Goal: Task Accomplishment & Management: Use online tool/utility

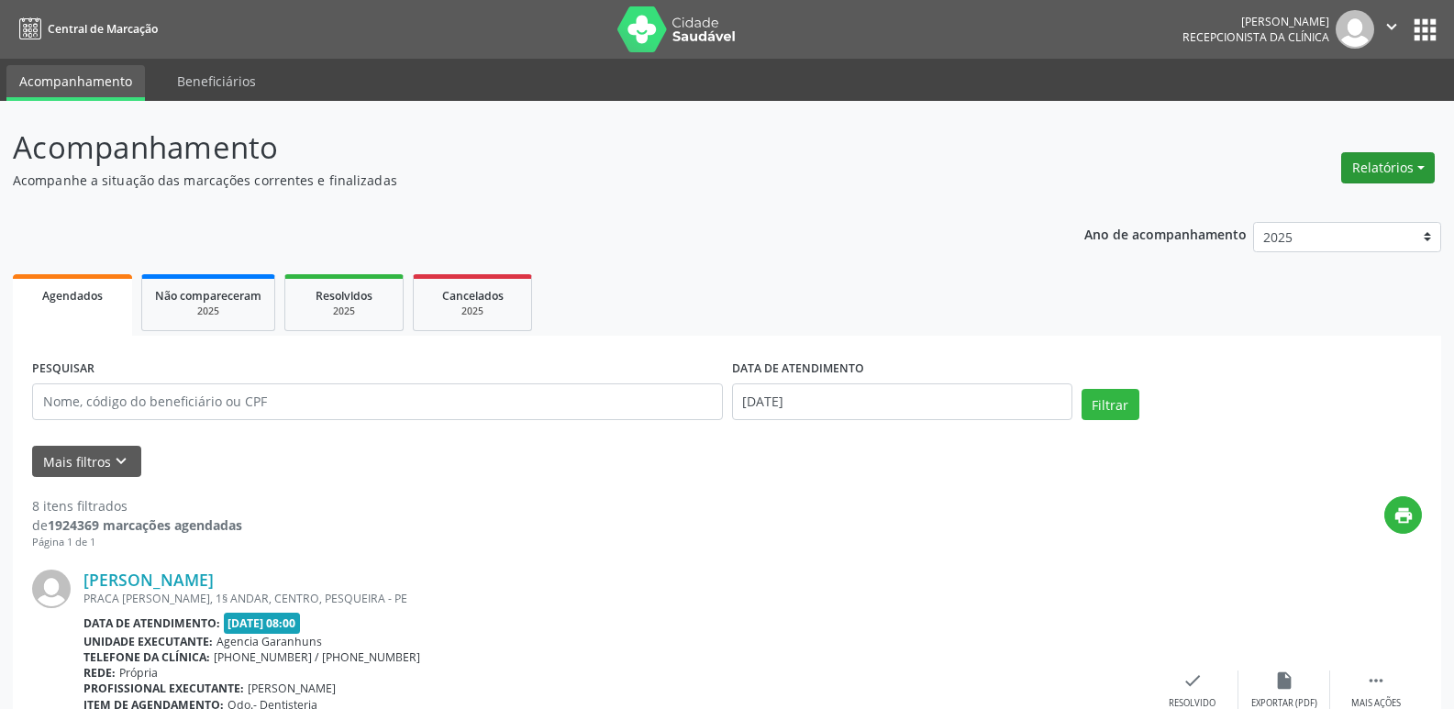
click at [1381, 166] on button "Relatórios" at bounding box center [1388, 167] width 94 height 31
click at [1308, 207] on link "Agendamentos" at bounding box center [1336, 207] width 197 height 26
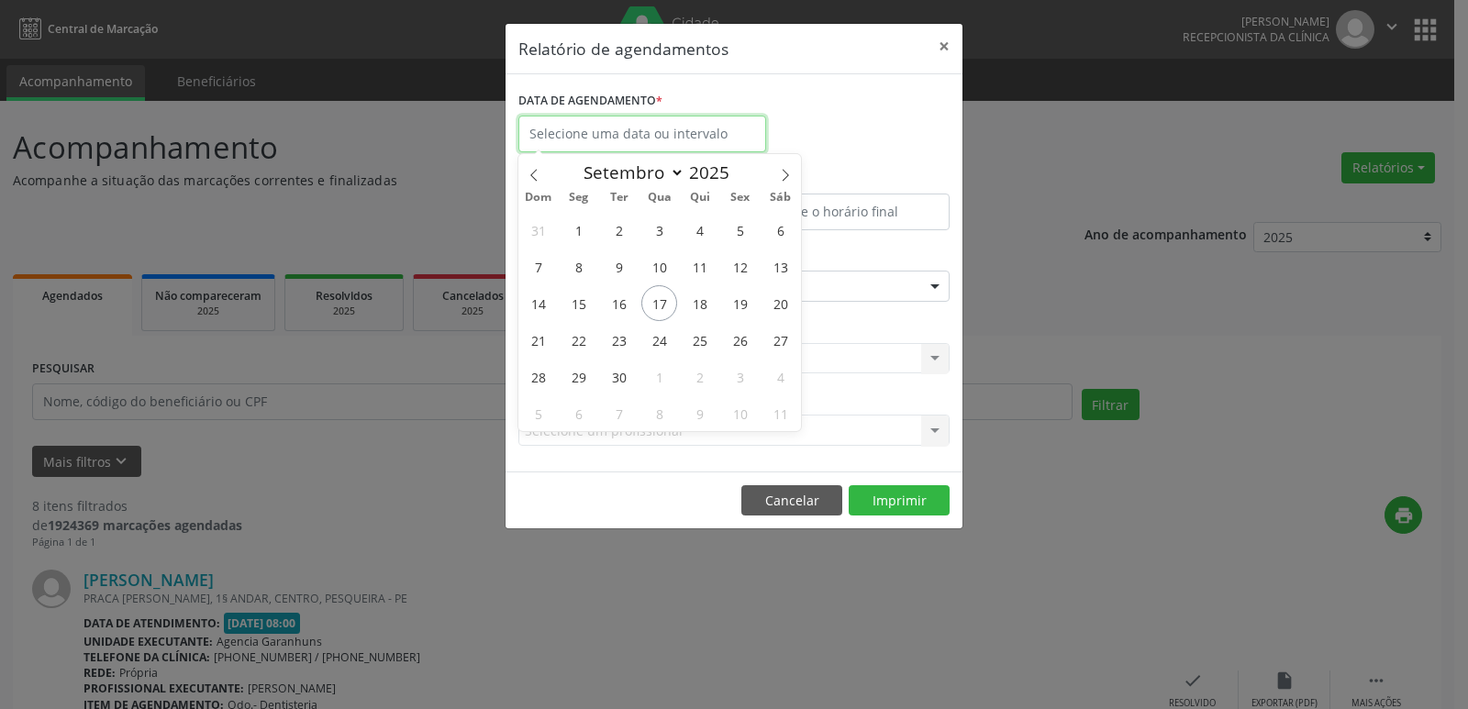
click at [580, 130] on input "text" at bounding box center [642, 134] width 248 height 37
click at [660, 295] on span "17" at bounding box center [659, 303] width 36 height 36
type input "[DATE]"
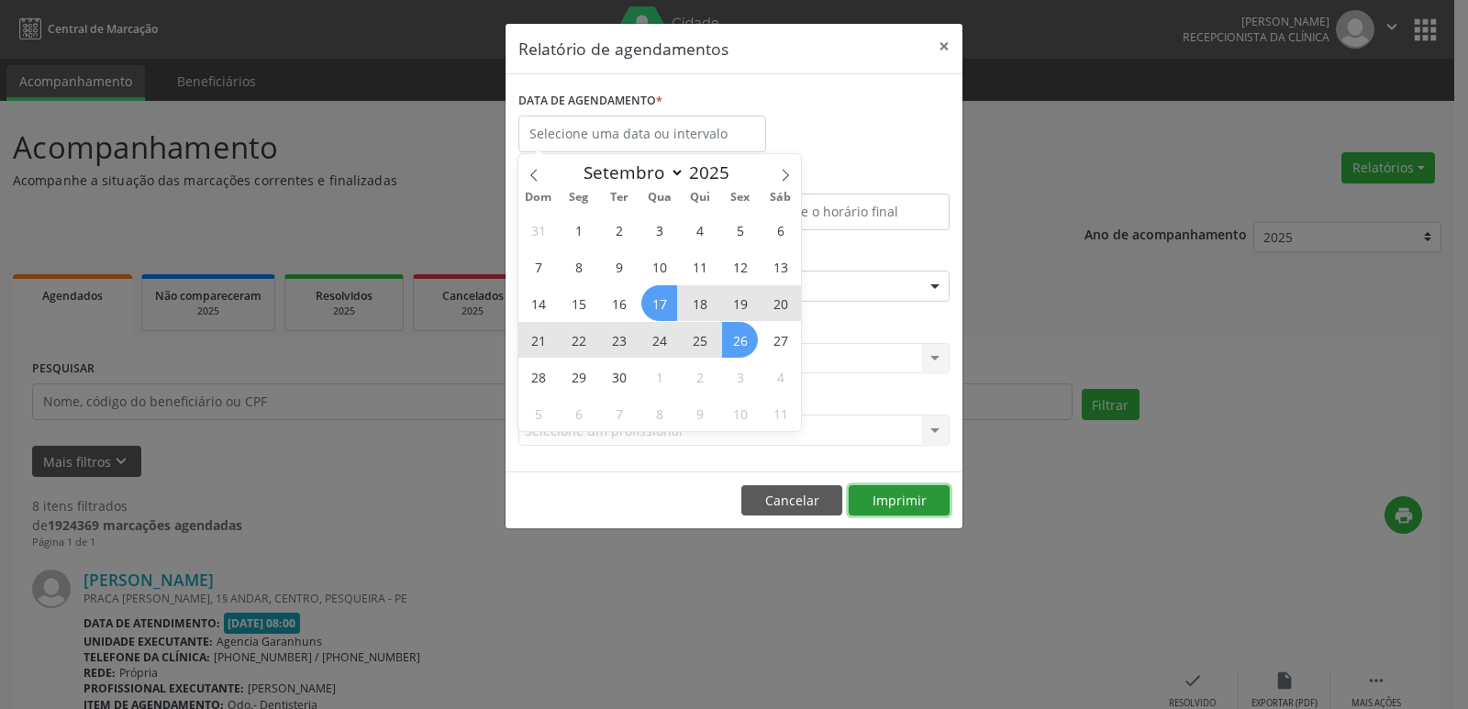
click at [901, 507] on button "Imprimir" at bounding box center [899, 500] width 101 height 31
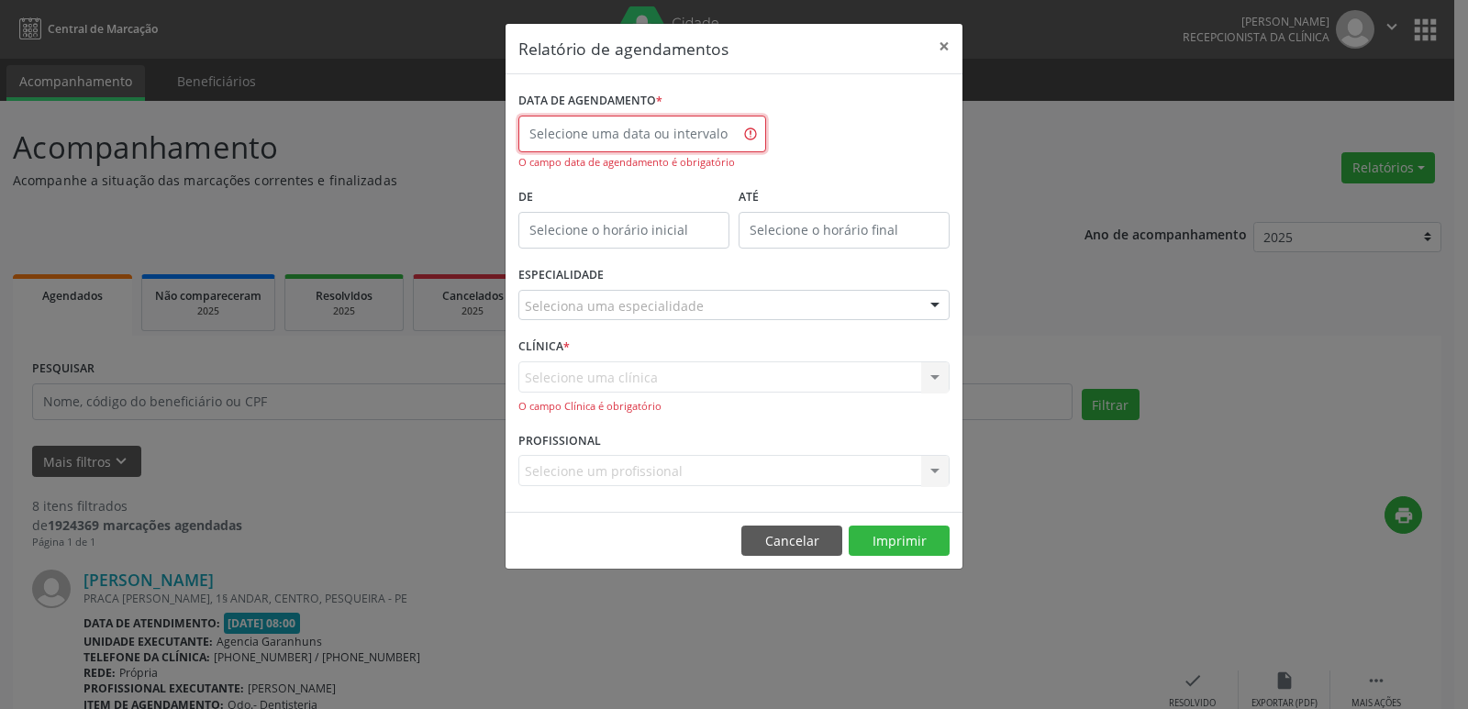
click at [577, 138] on input "text" at bounding box center [642, 134] width 248 height 37
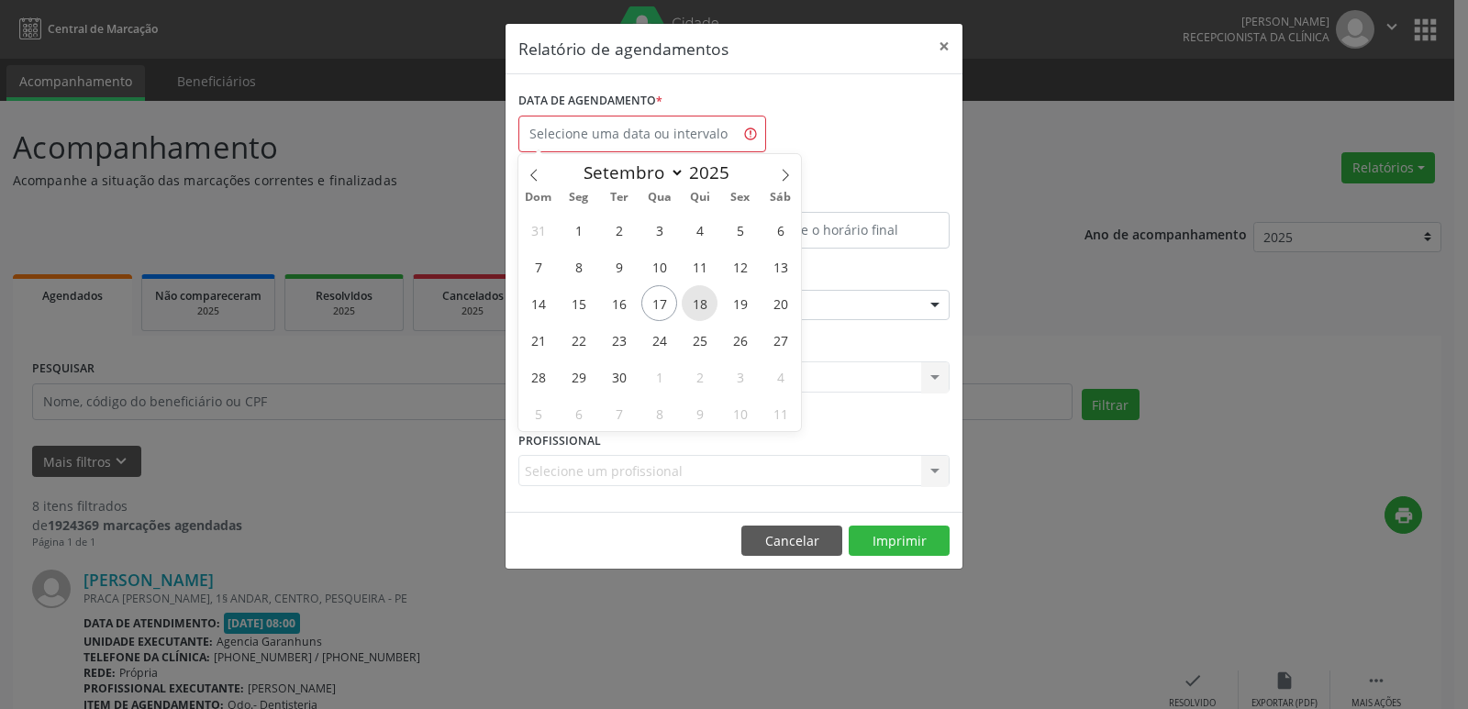
click at [702, 304] on span "18" at bounding box center [700, 303] width 36 height 36
type input "[DATE]"
click at [702, 304] on span "18" at bounding box center [700, 303] width 36 height 36
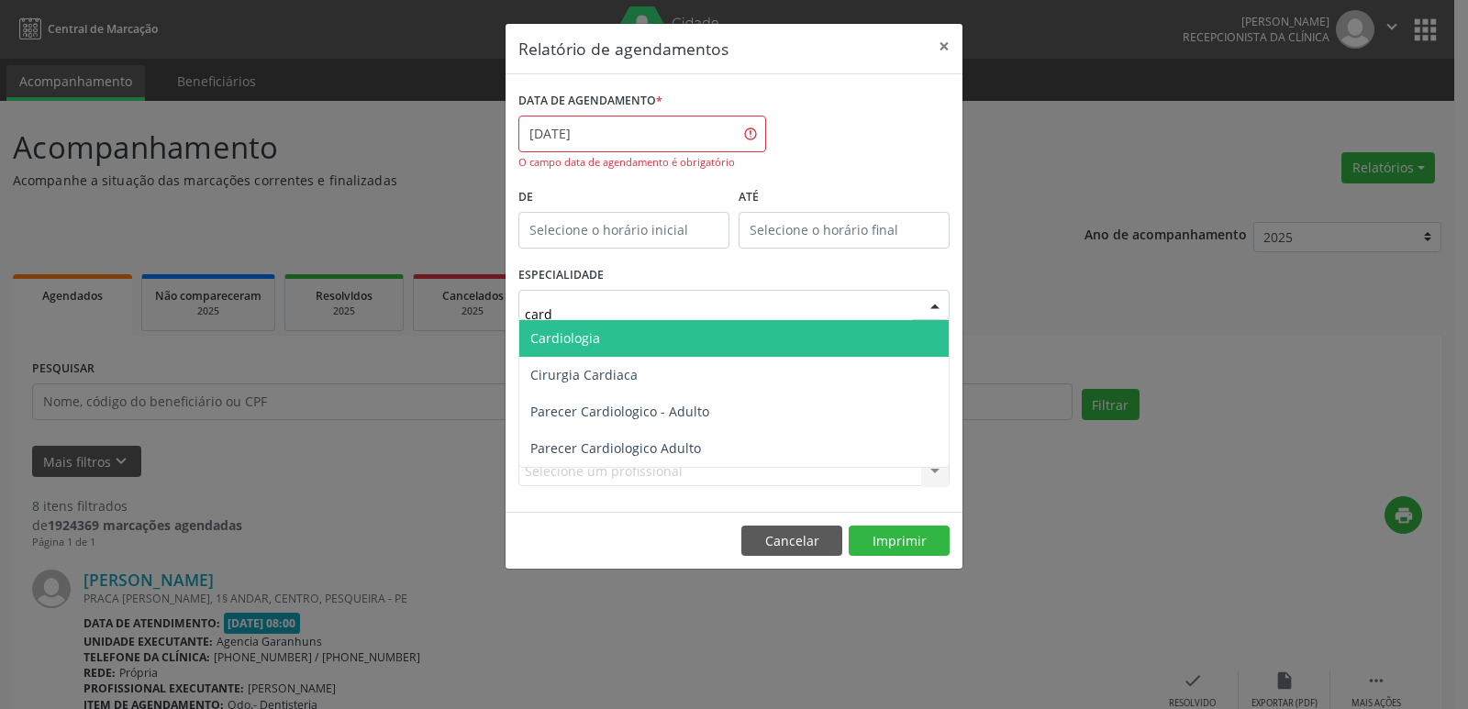
click at [630, 334] on span "Cardiologia" at bounding box center [733, 338] width 429 height 37
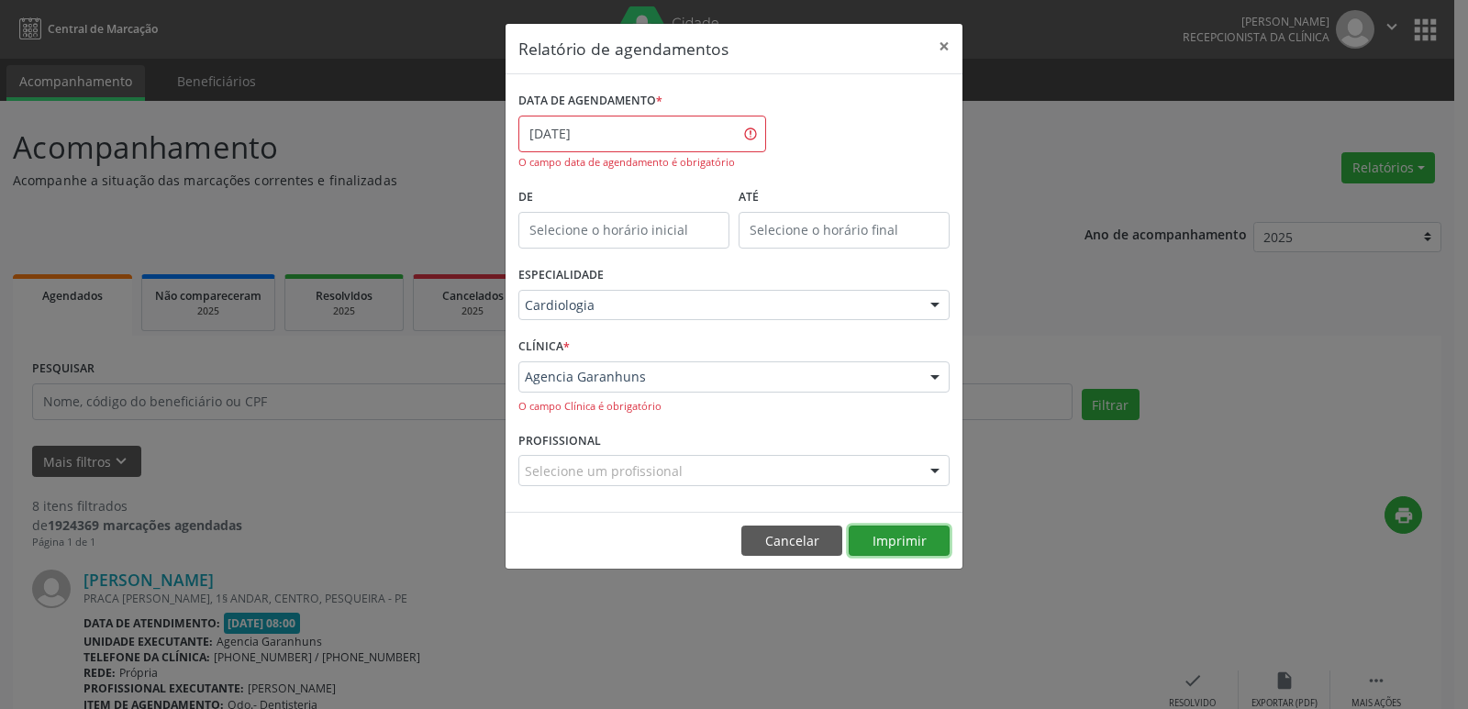
click at [909, 530] on button "Imprimir" at bounding box center [899, 541] width 101 height 31
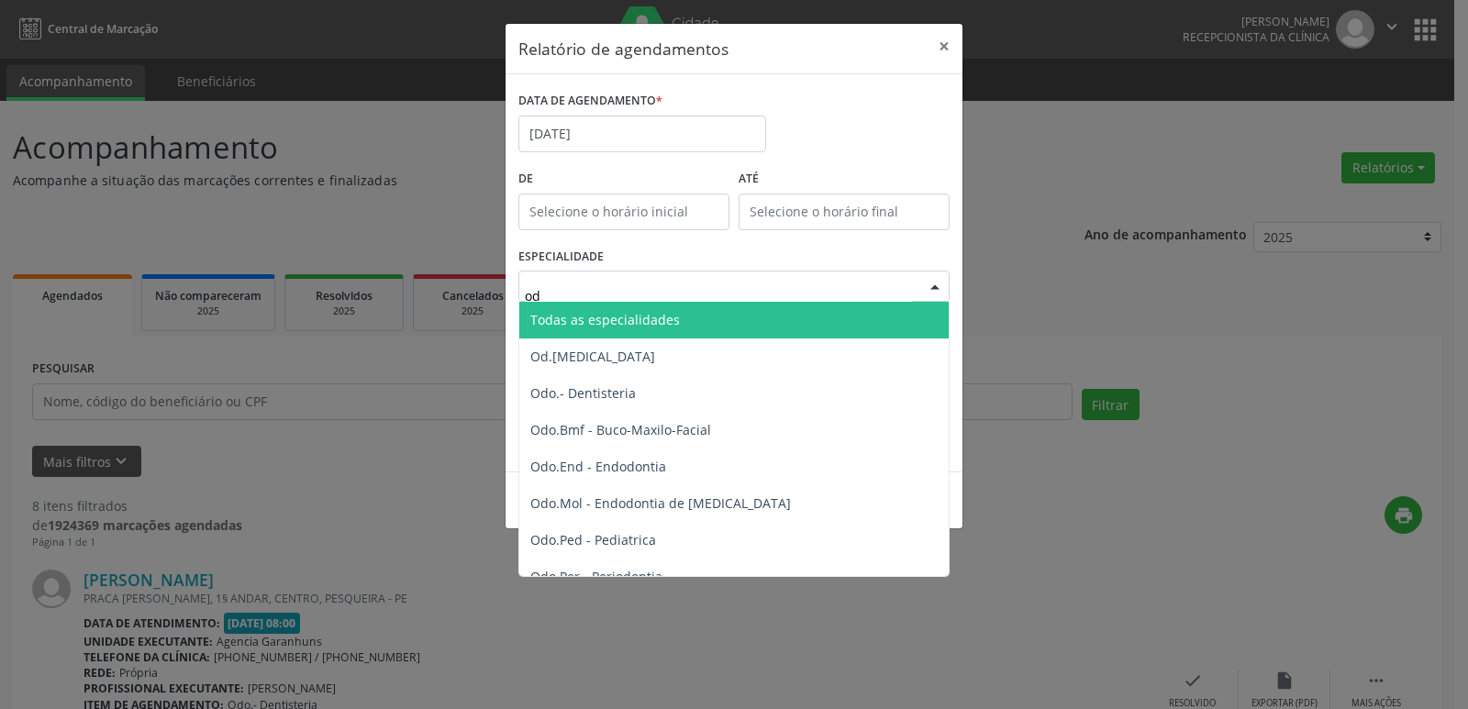
type input "odo"
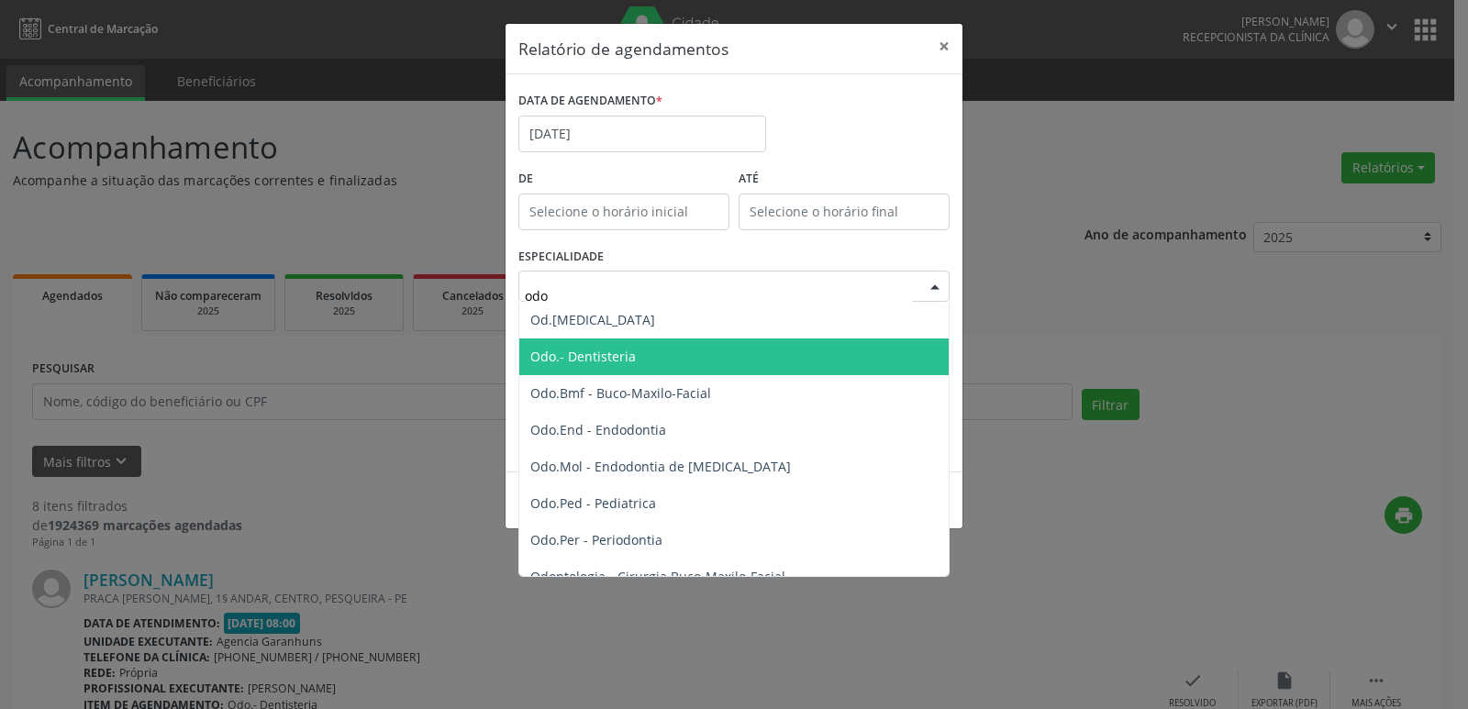
click at [592, 360] on span "Odo.- Dentisteria" at bounding box center [582, 356] width 105 height 17
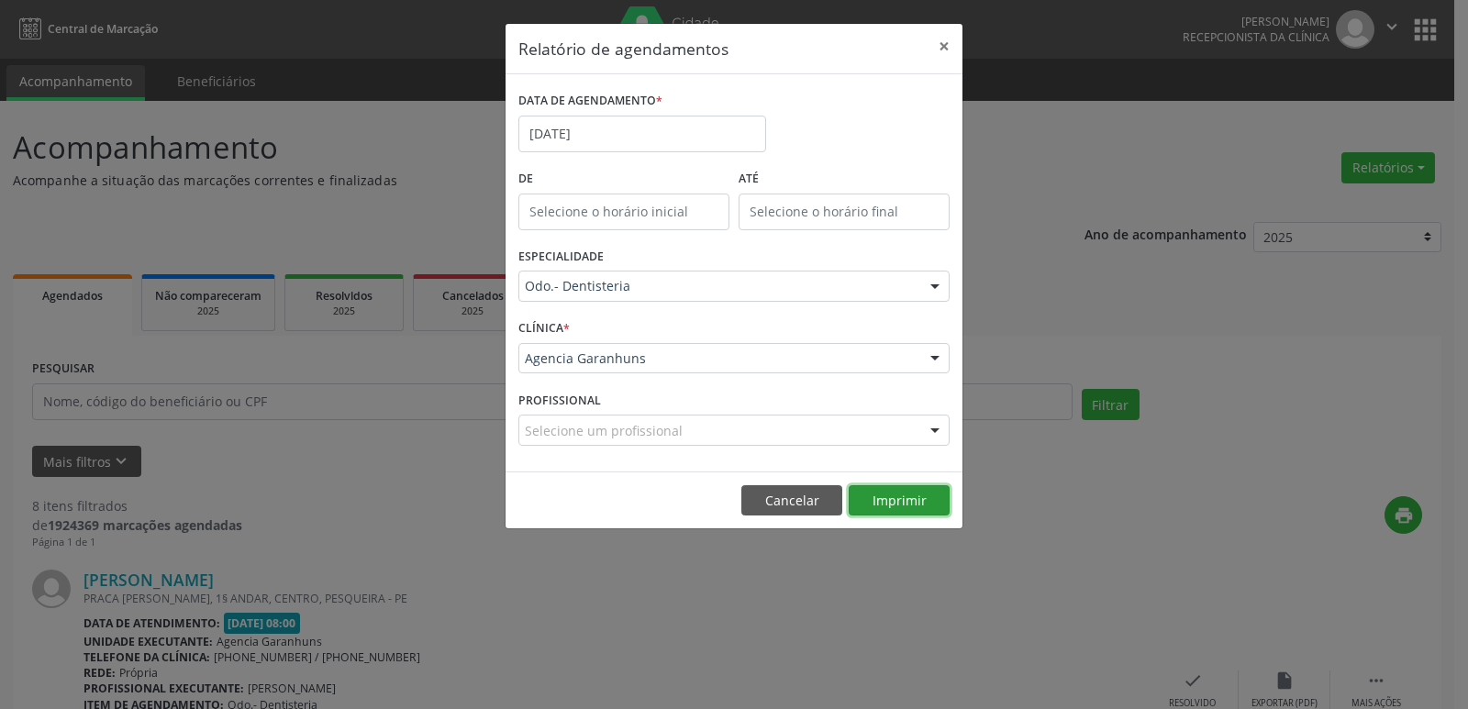
click at [901, 494] on button "Imprimir" at bounding box center [899, 500] width 101 height 31
click at [599, 131] on input "[DATE]" at bounding box center [642, 134] width 248 height 37
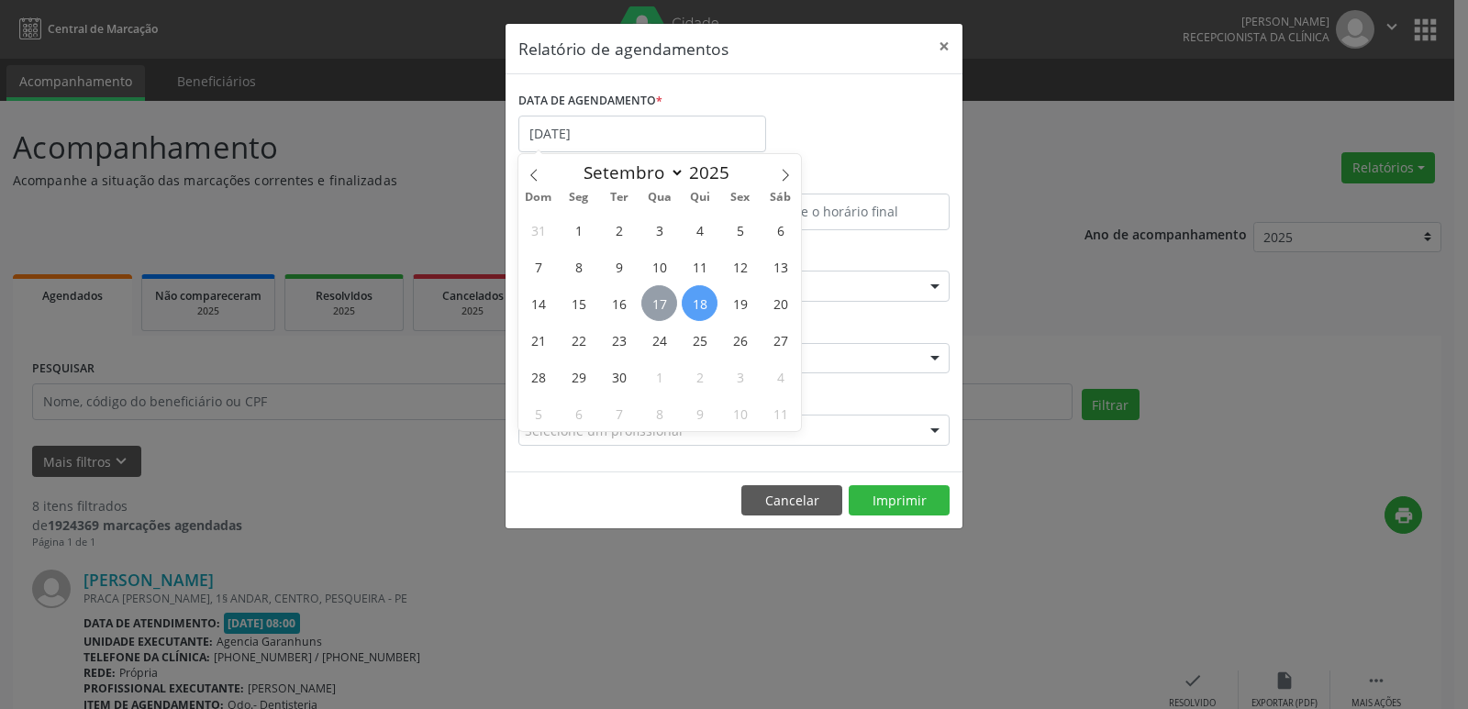
click at [656, 303] on span "17" at bounding box center [659, 303] width 36 height 36
type input "[DATE]"
click at [656, 303] on span "17" at bounding box center [659, 303] width 36 height 36
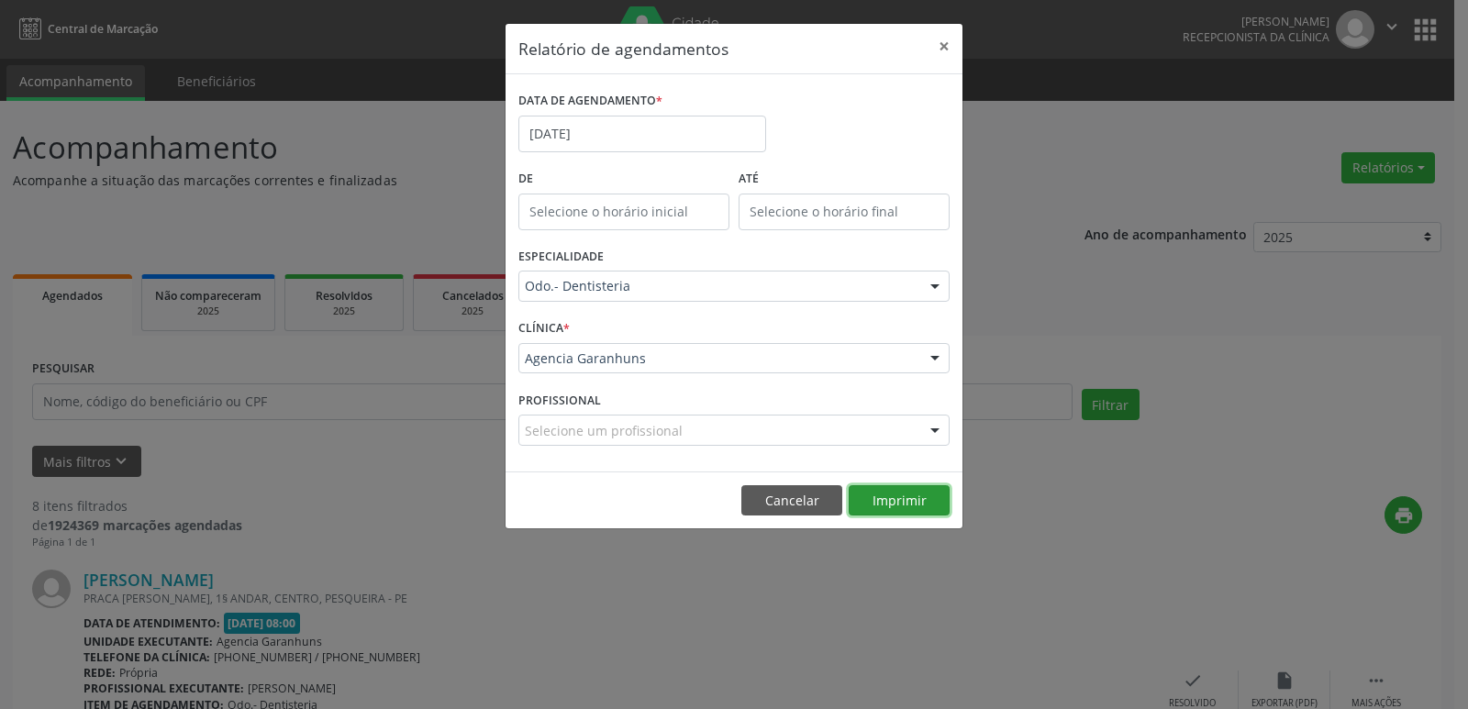
click at [906, 504] on button "Imprimir" at bounding box center [899, 500] width 101 height 31
